Goal: Task Accomplishment & Management: Manage account settings

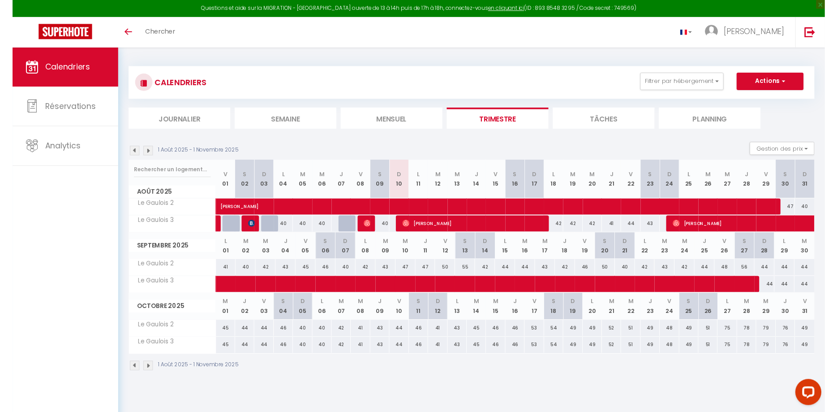
scroll to position [46, 0]
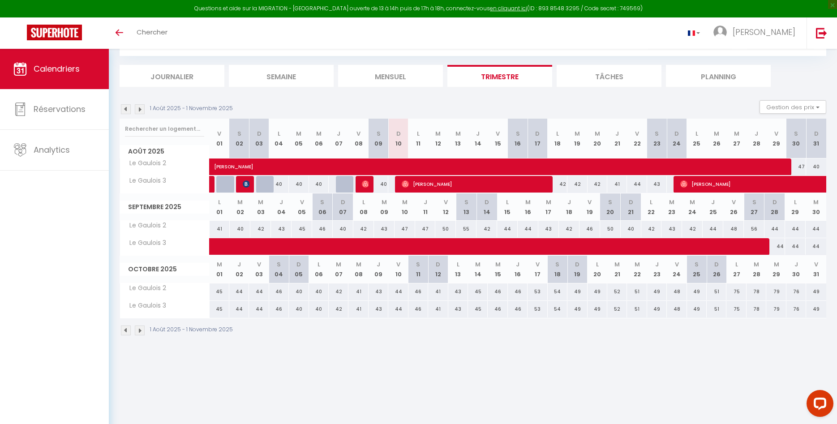
click at [427, 182] on span "[PERSON_NAME]" at bounding box center [474, 184] width 145 height 17
select select "OK"
select select "0"
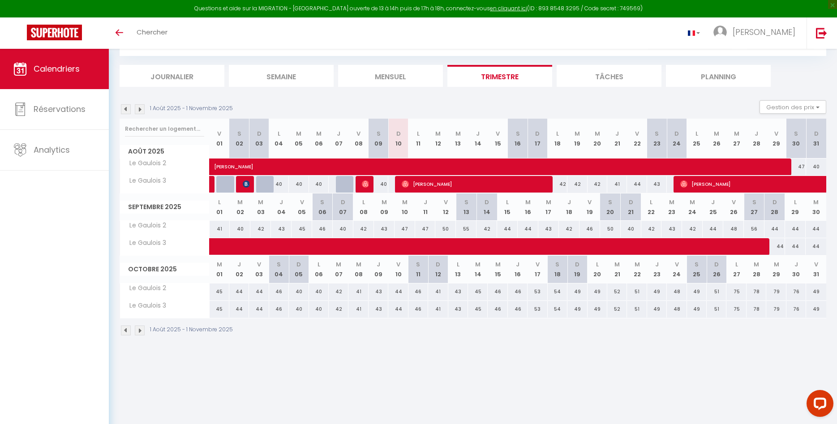
select select "1"
select select
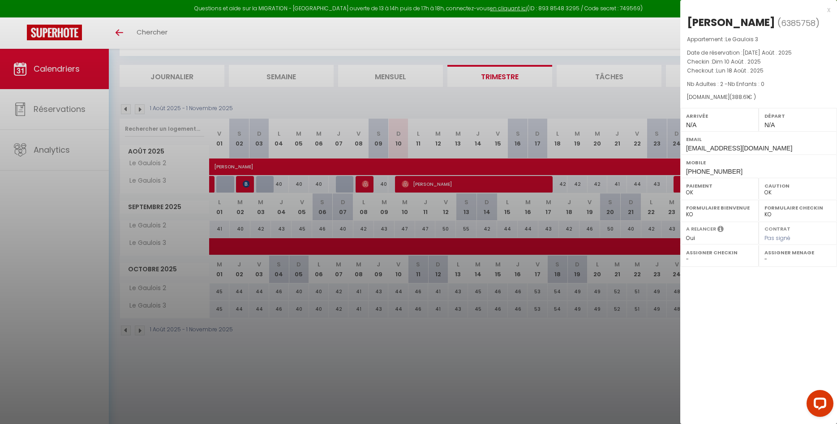
click at [827, 12] on div "x" at bounding box center [756, 9] width 150 height 11
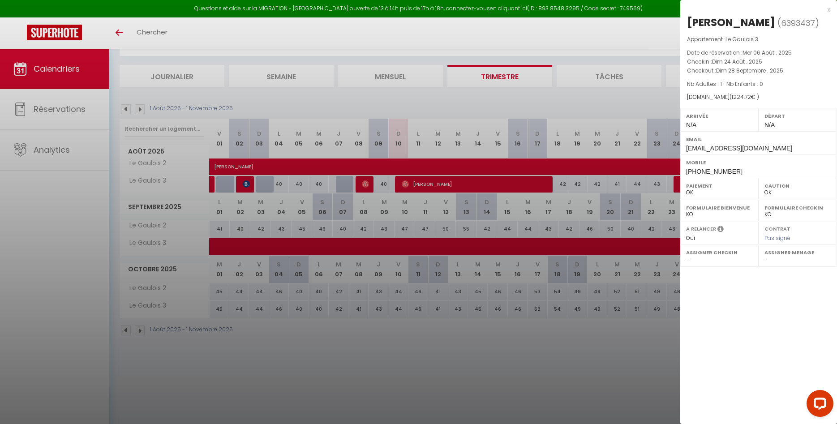
click at [828, 9] on div "x" at bounding box center [756, 9] width 150 height 11
